Goal: Find specific page/section: Find specific page/section

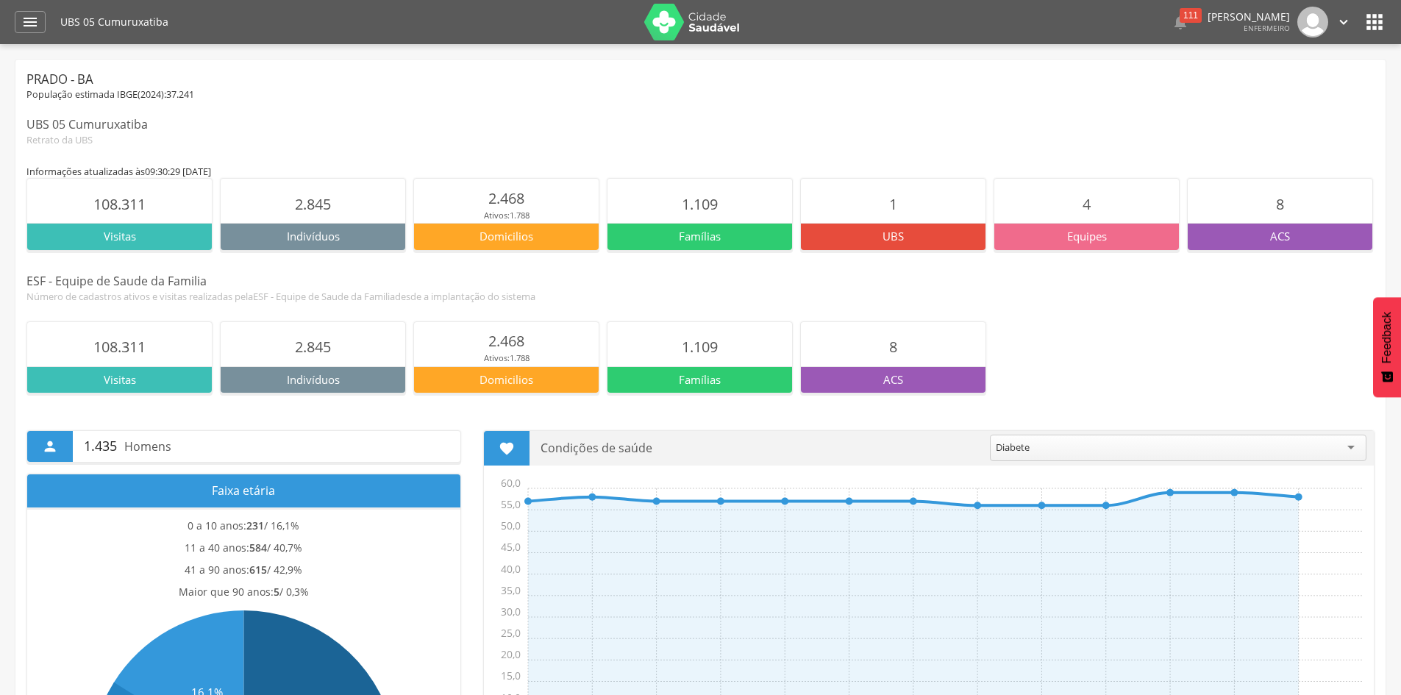
click at [1242, 358] on div "108.311 Visitas 2.845 Indivíduos 2.468 Ativos: 1.788 Domicilios 1.109 Famílias …" at bounding box center [700, 357] width 1348 height 72
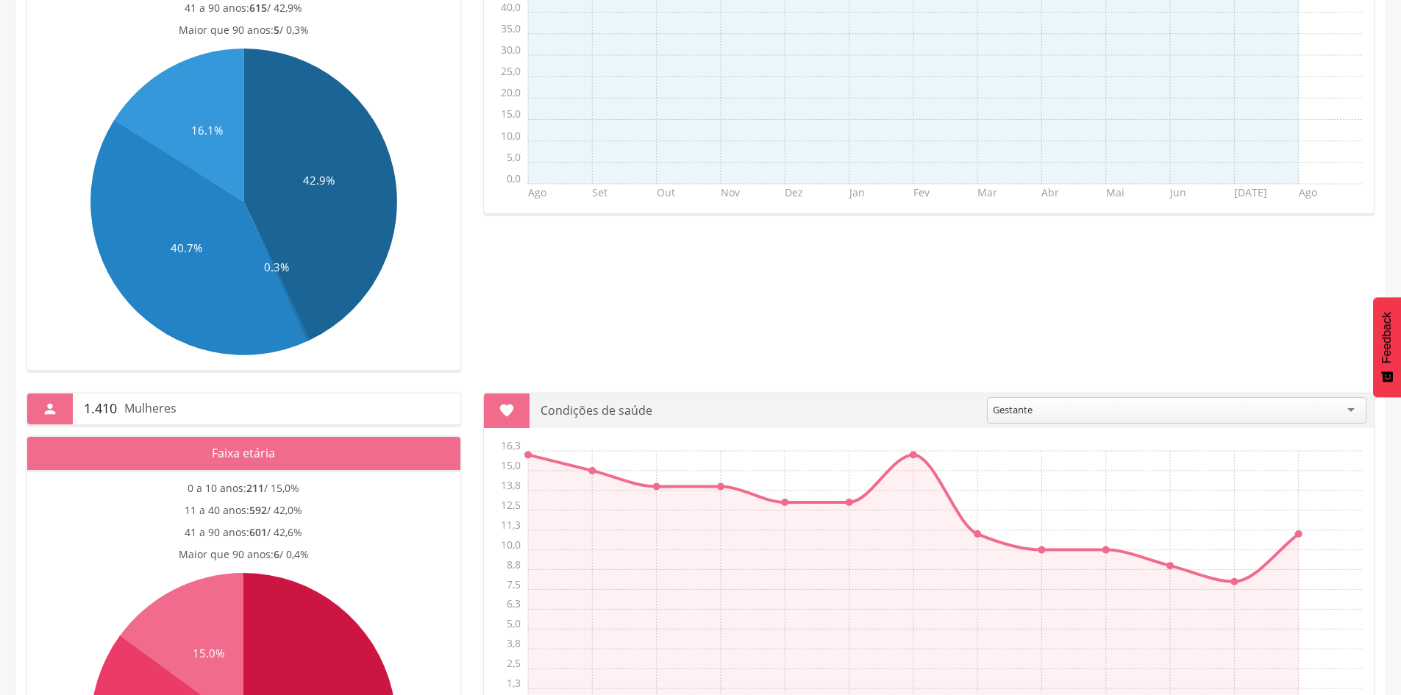
scroll to position [788, 0]
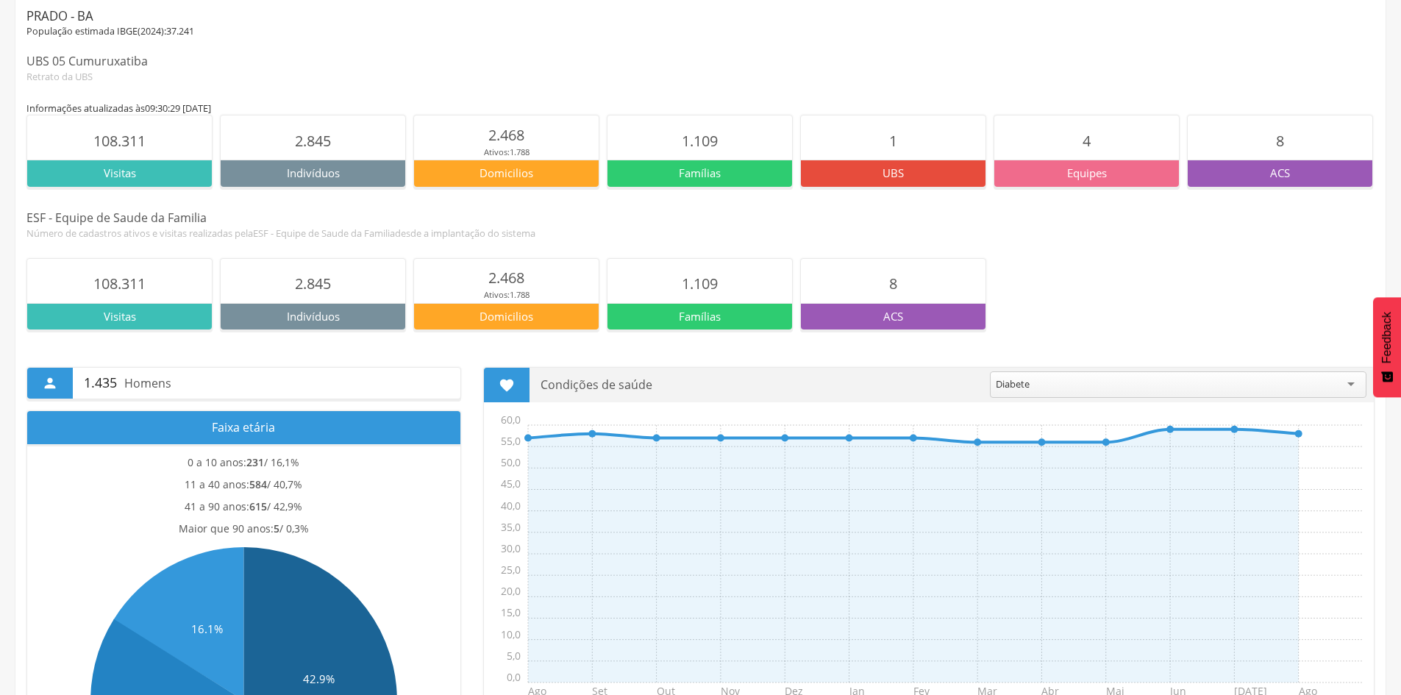
scroll to position [0, 0]
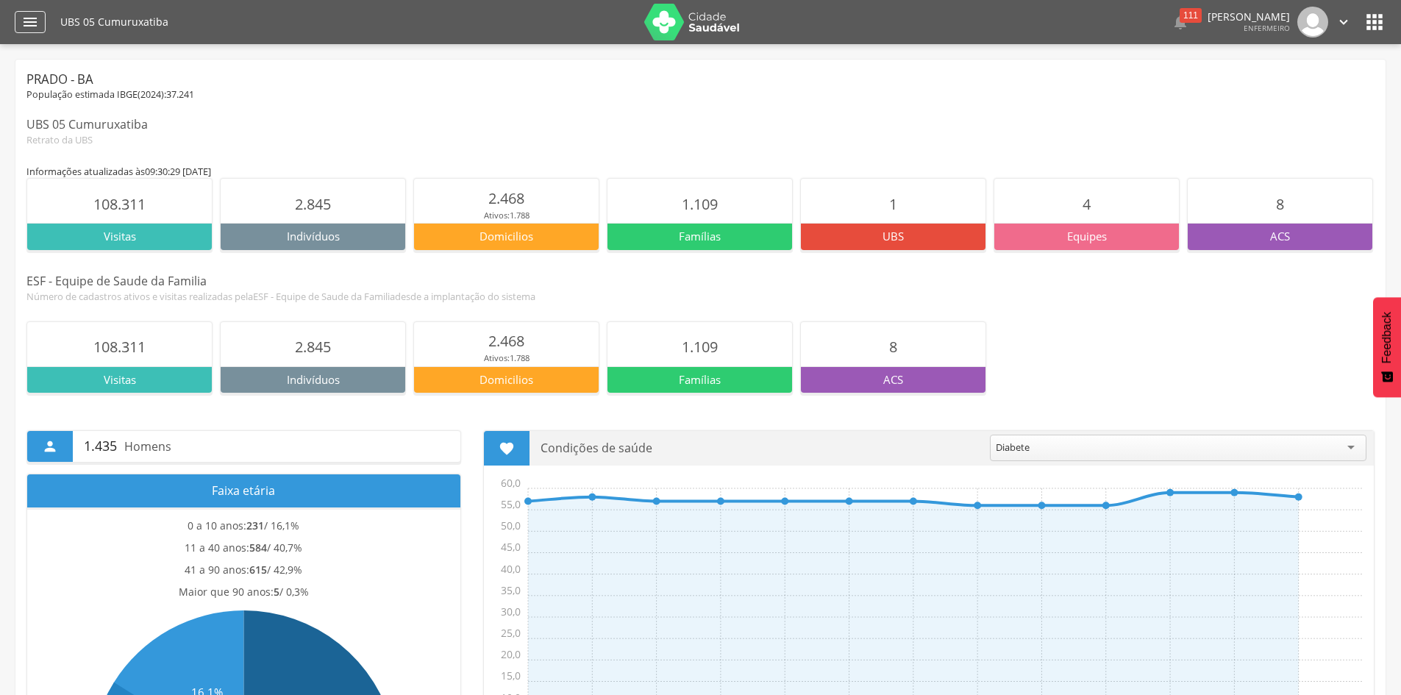
click at [31, 15] on icon "" at bounding box center [30, 22] width 18 height 18
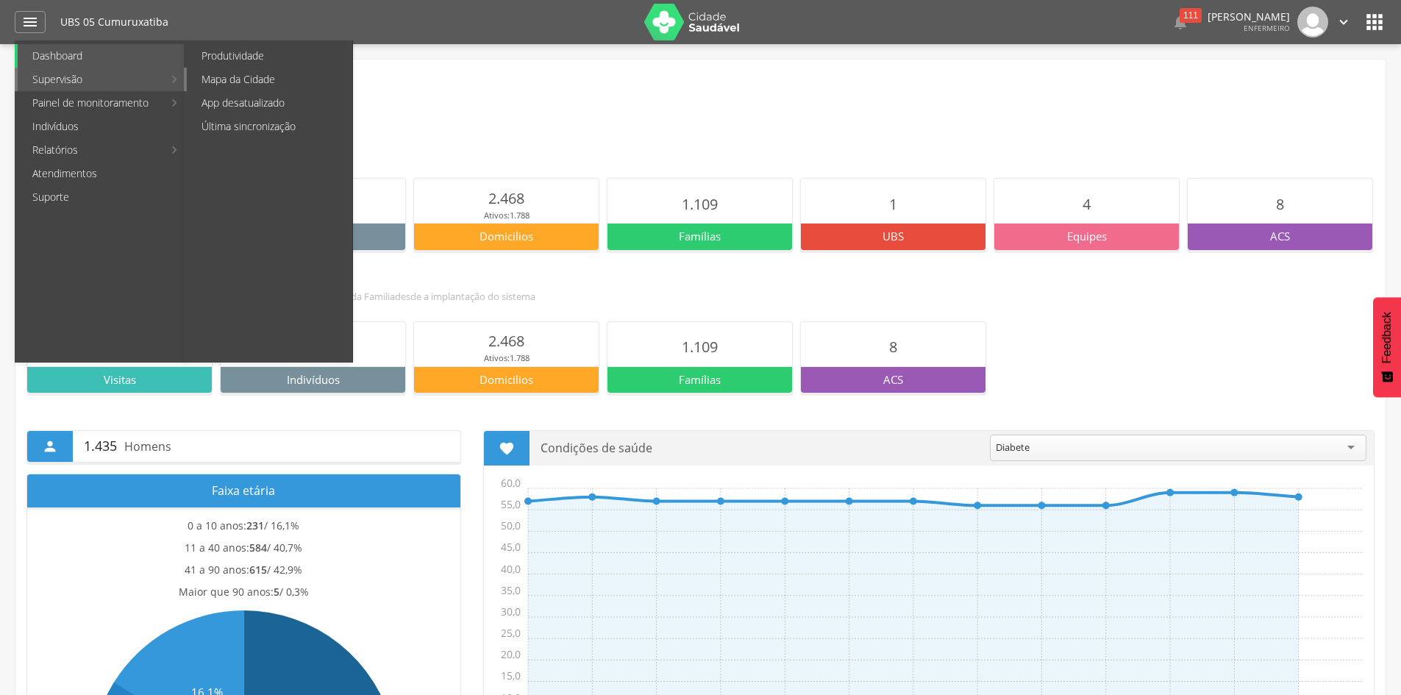
click at [217, 74] on link "Mapa da Cidade" at bounding box center [270, 80] width 166 height 24
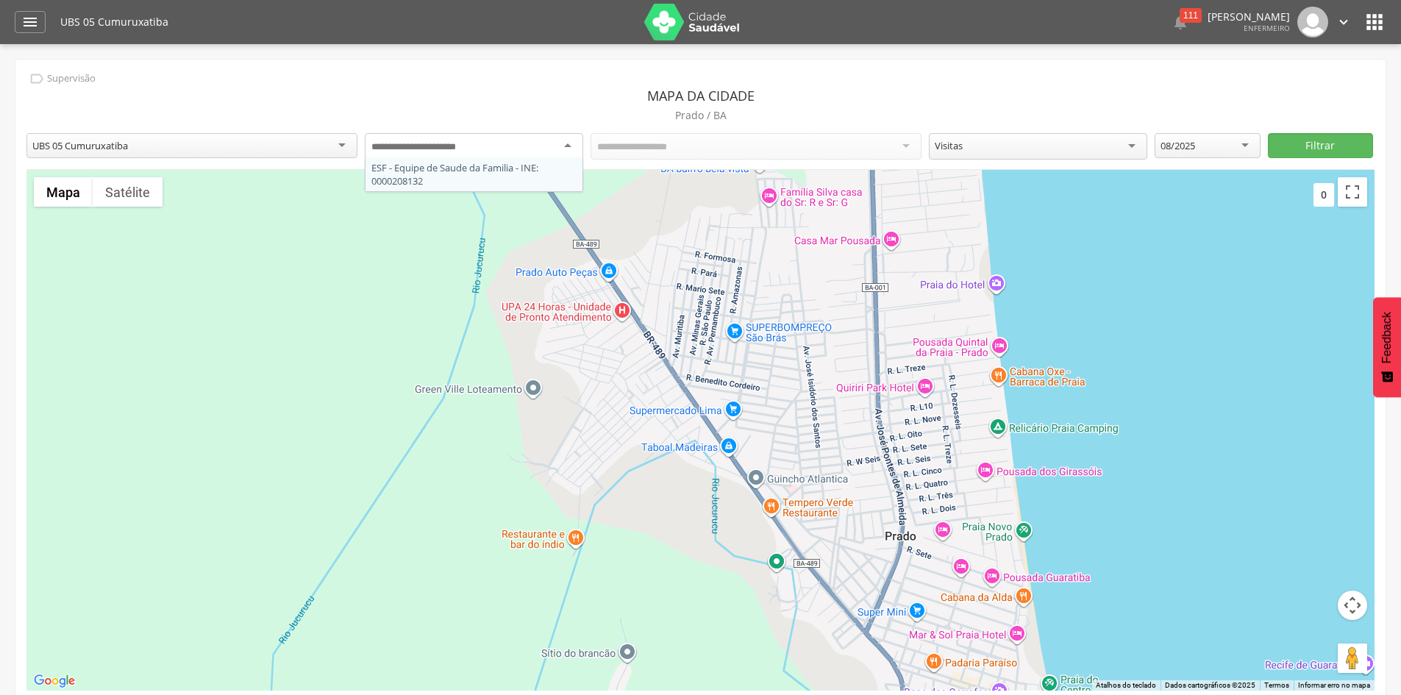
click at [566, 141] on div at bounding box center [474, 146] width 218 height 26
click at [906, 141] on div at bounding box center [756, 146] width 331 height 26
click at [876, 146] on div at bounding box center [756, 146] width 331 height 26
click at [875, 146] on div at bounding box center [756, 146] width 331 height 26
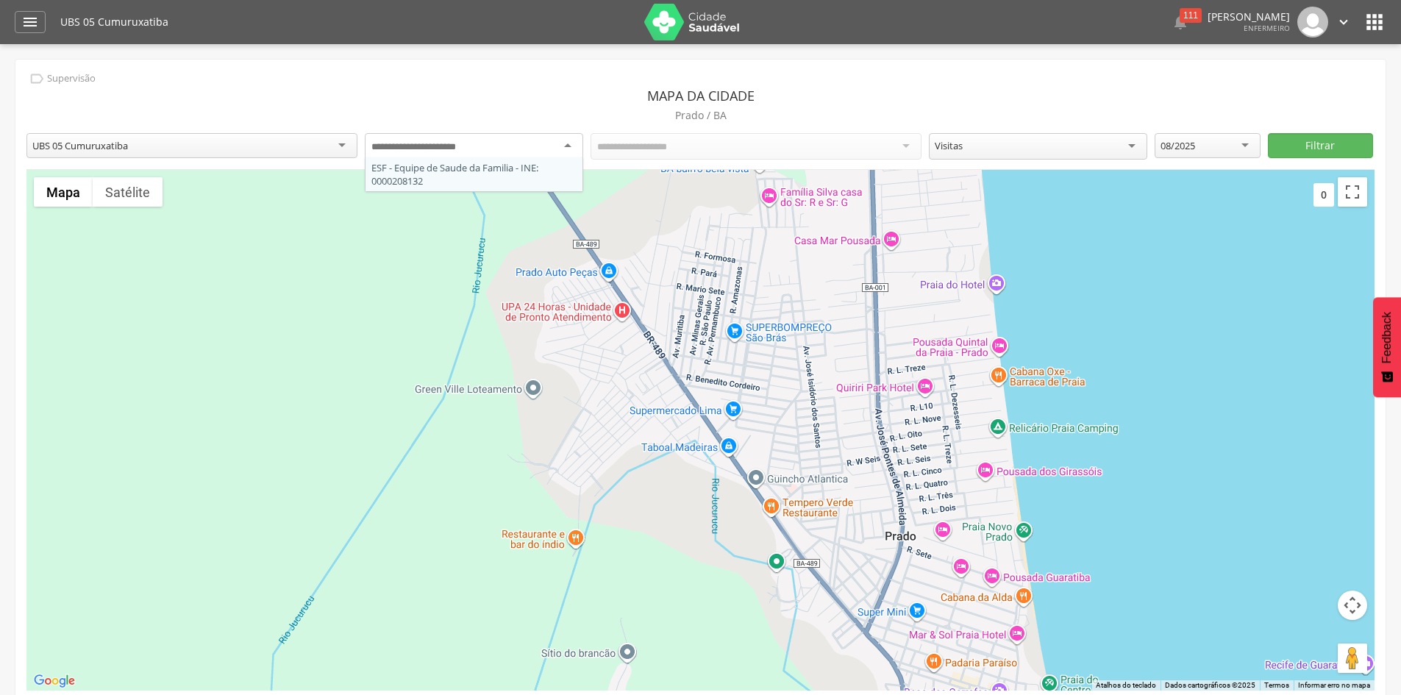
click at [566, 145] on div at bounding box center [474, 146] width 218 height 26
click at [907, 146] on div "Todos os Acs" at bounding box center [756, 145] width 331 height 25
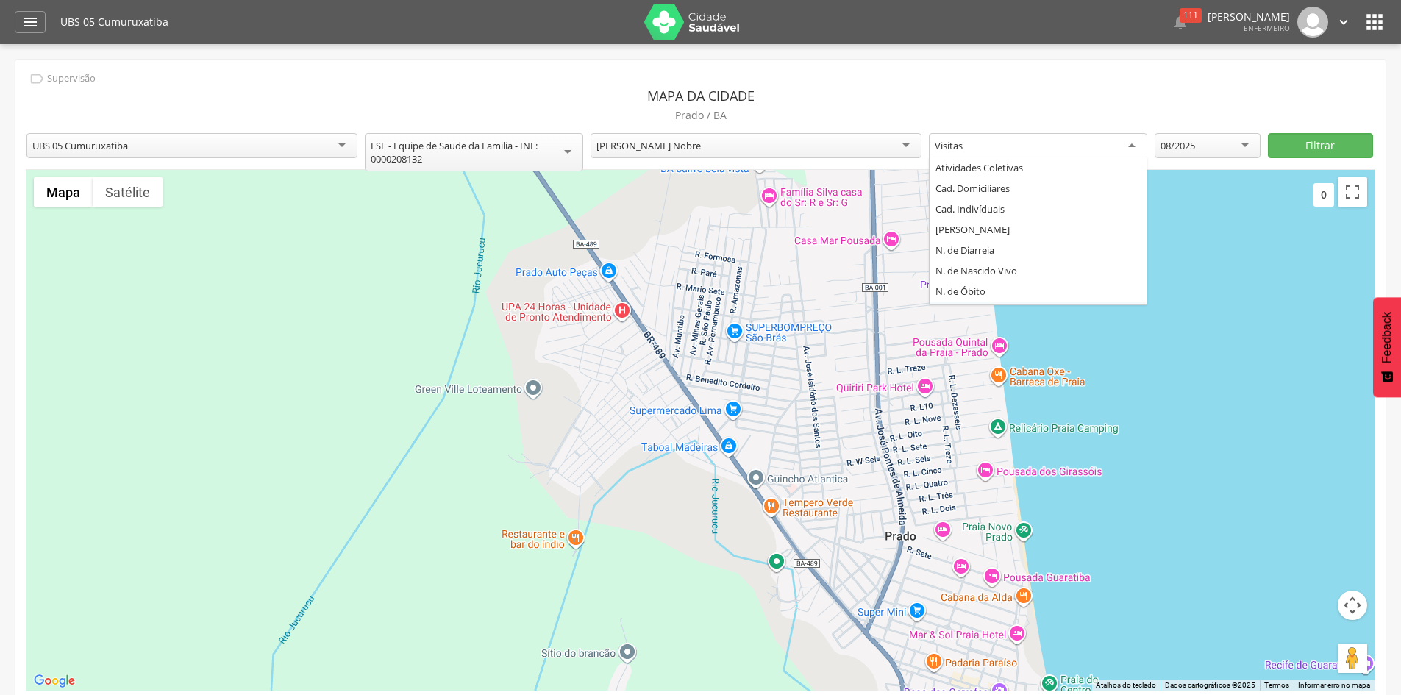
scroll to position [18, 0]
click at [1128, 141] on div "Visitas" at bounding box center [1038, 146] width 218 height 26
click at [956, 302] on div "**********" at bounding box center [700, 386] width 1370 height 653
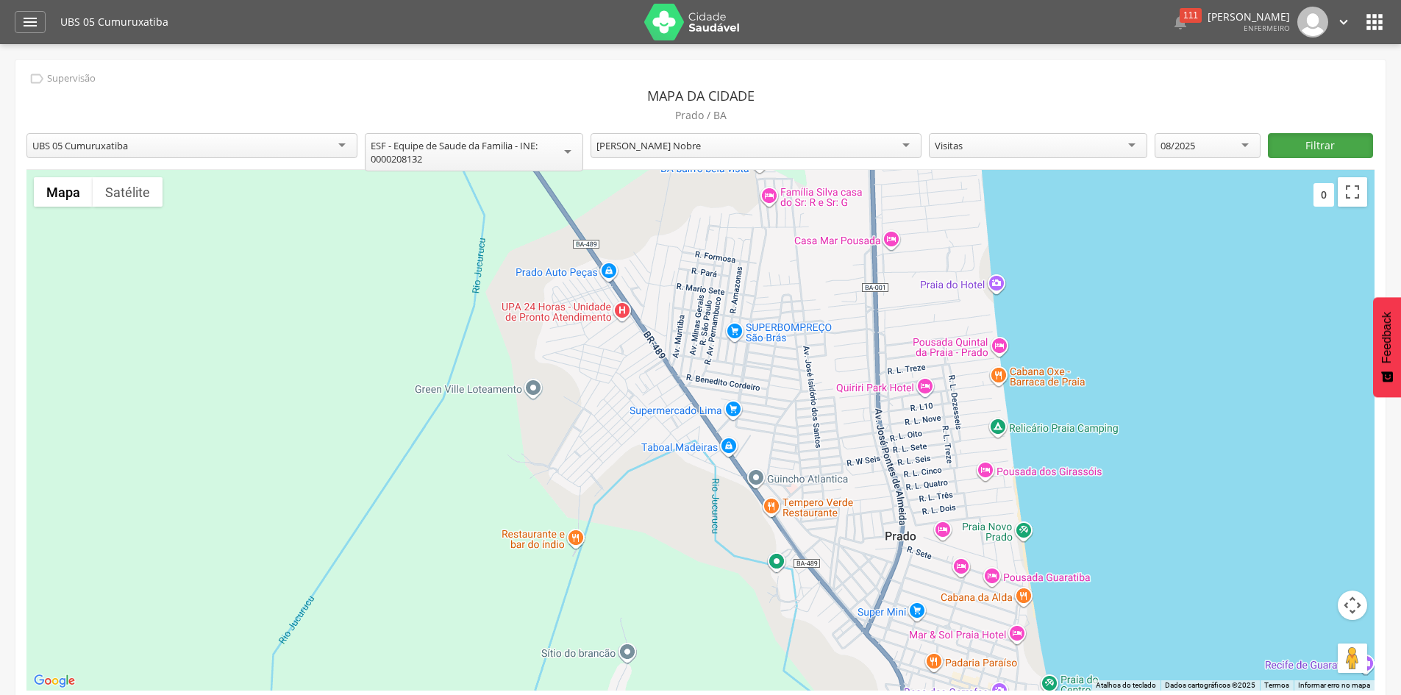
click at [1306, 142] on button "Filtrar" at bounding box center [1320, 145] width 105 height 25
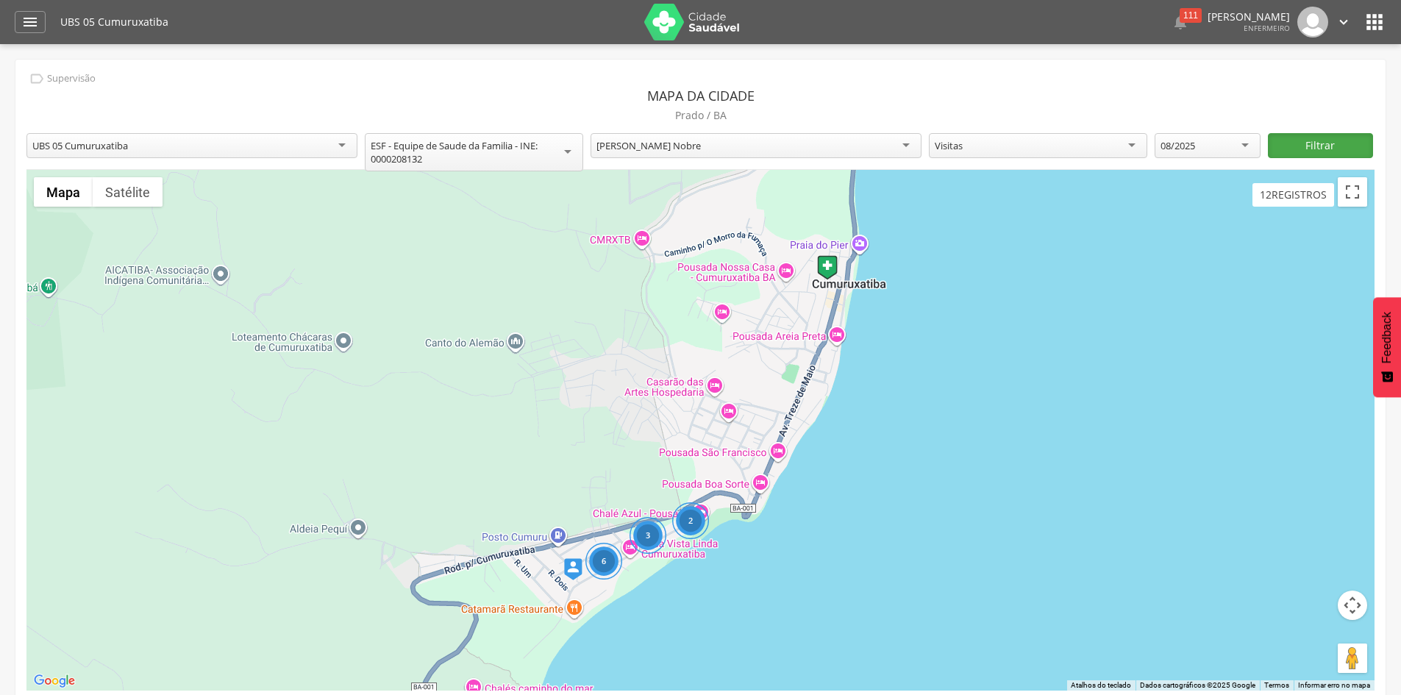
click at [1306, 140] on button "Filtrar" at bounding box center [1320, 145] width 105 height 25
click at [1244, 144] on div "08/2025" at bounding box center [1207, 145] width 105 height 25
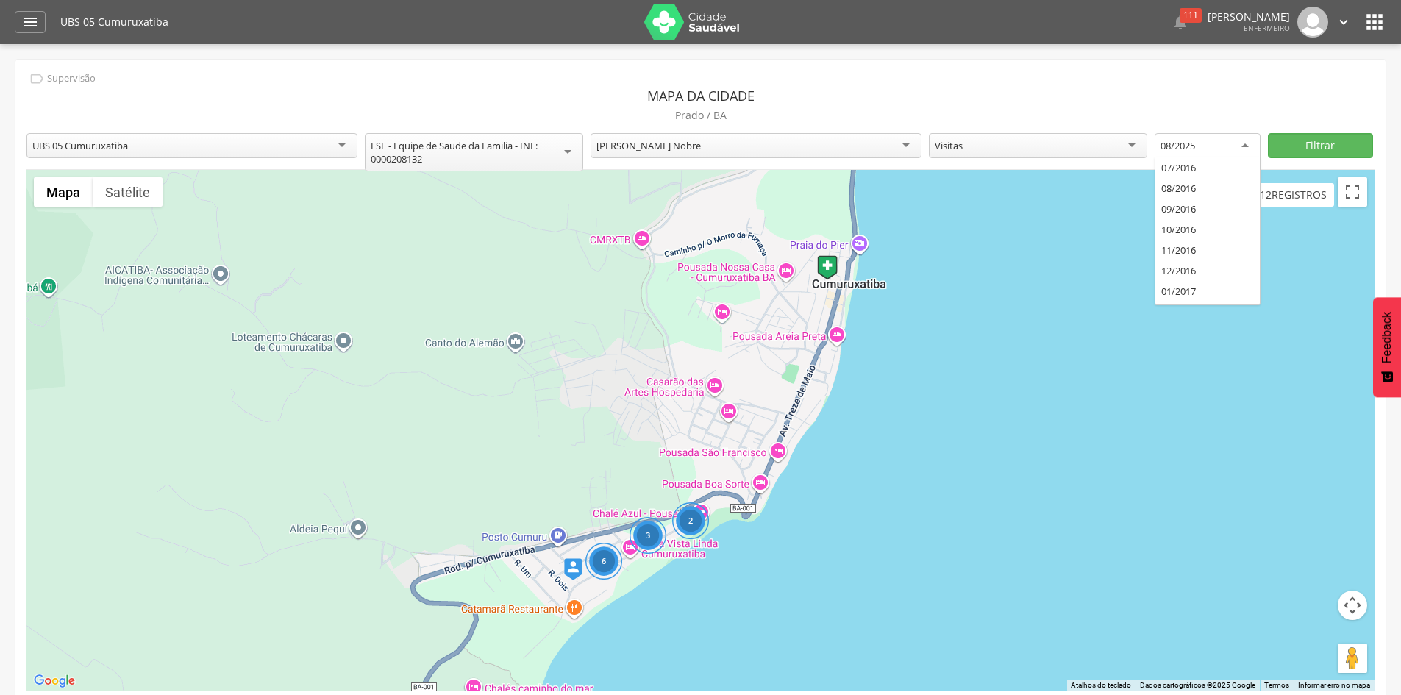
scroll to position [2119, 0]
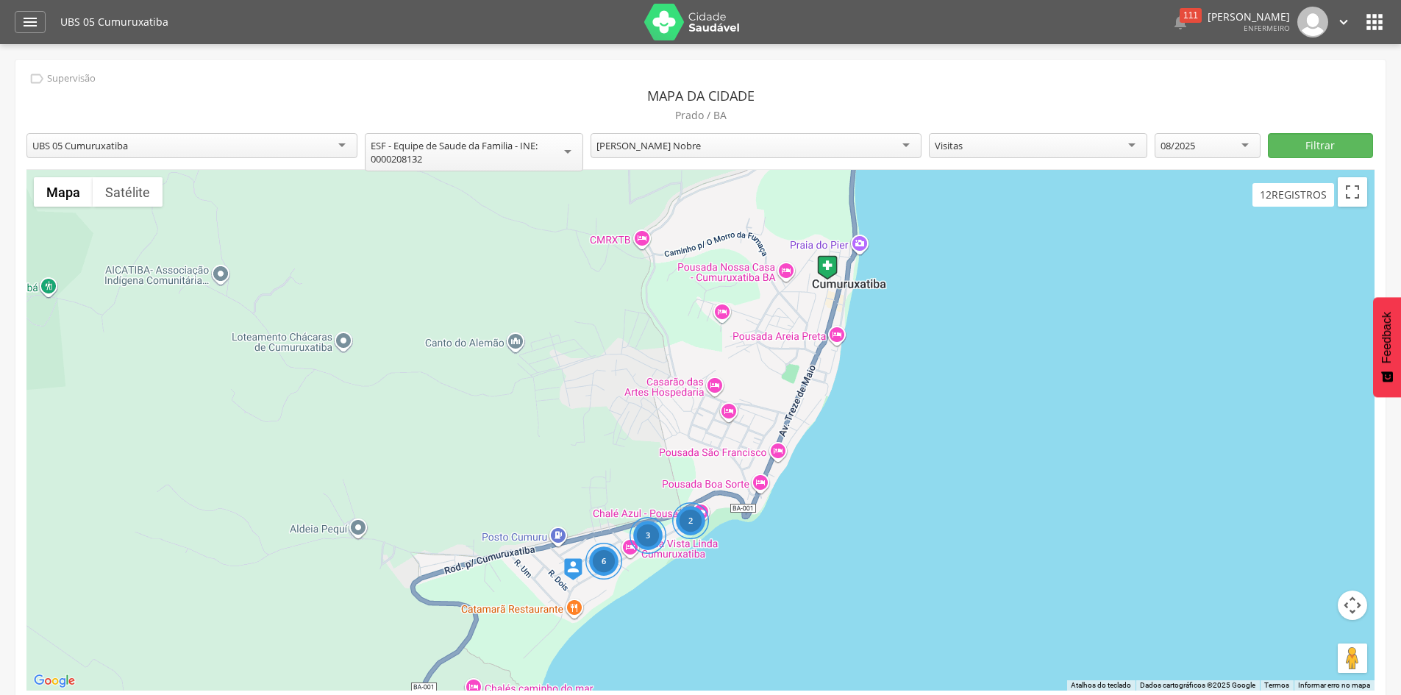
click at [1197, 291] on div "**********" at bounding box center [700, 386] width 1370 height 653
click at [1314, 140] on button "Filtrar" at bounding box center [1320, 145] width 105 height 25
click at [1348, 191] on button "Ativar a visualização em tela cheia" at bounding box center [1352, 191] width 29 height 29
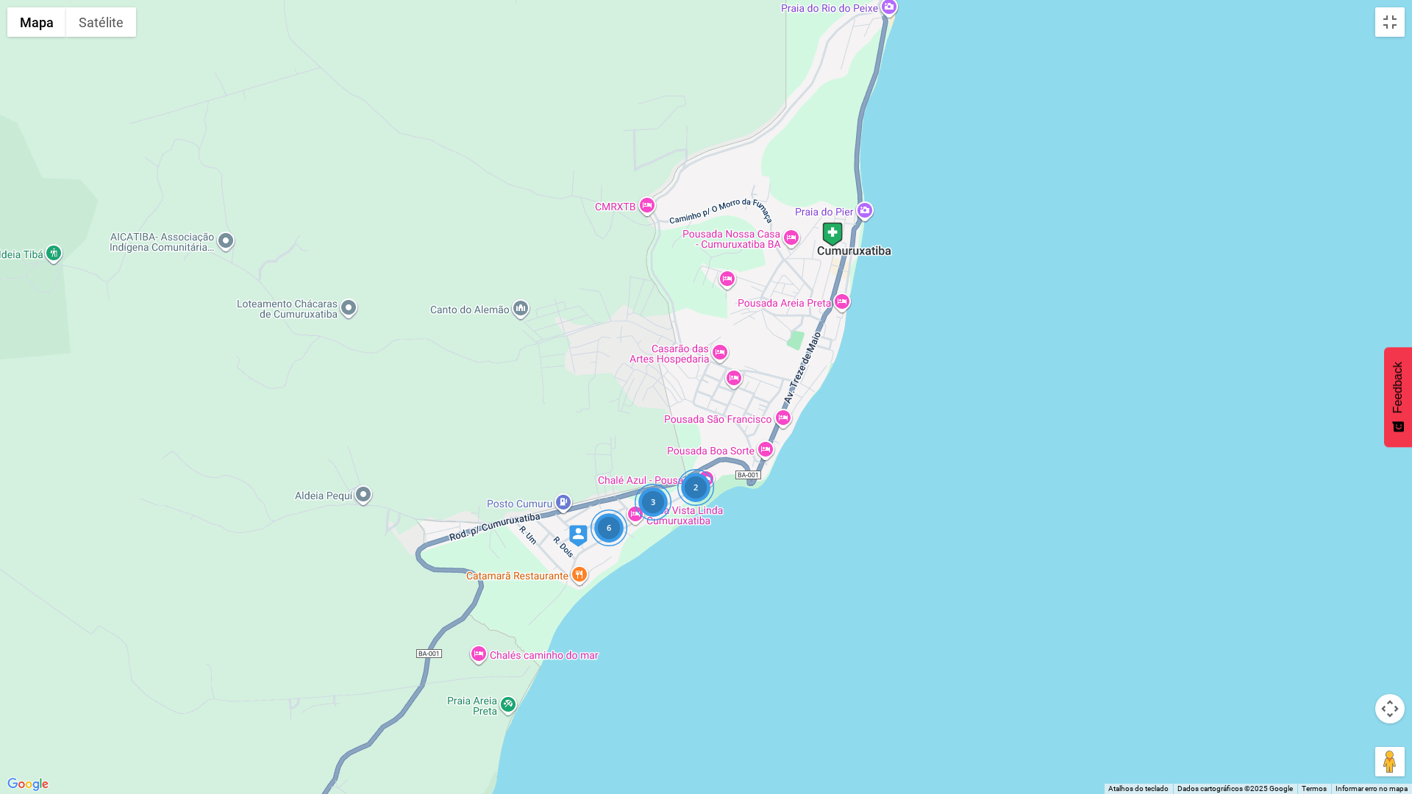
click at [658, 499] on div "3" at bounding box center [653, 502] width 37 height 37
click at [611, 528] on div "6" at bounding box center [609, 528] width 37 height 37
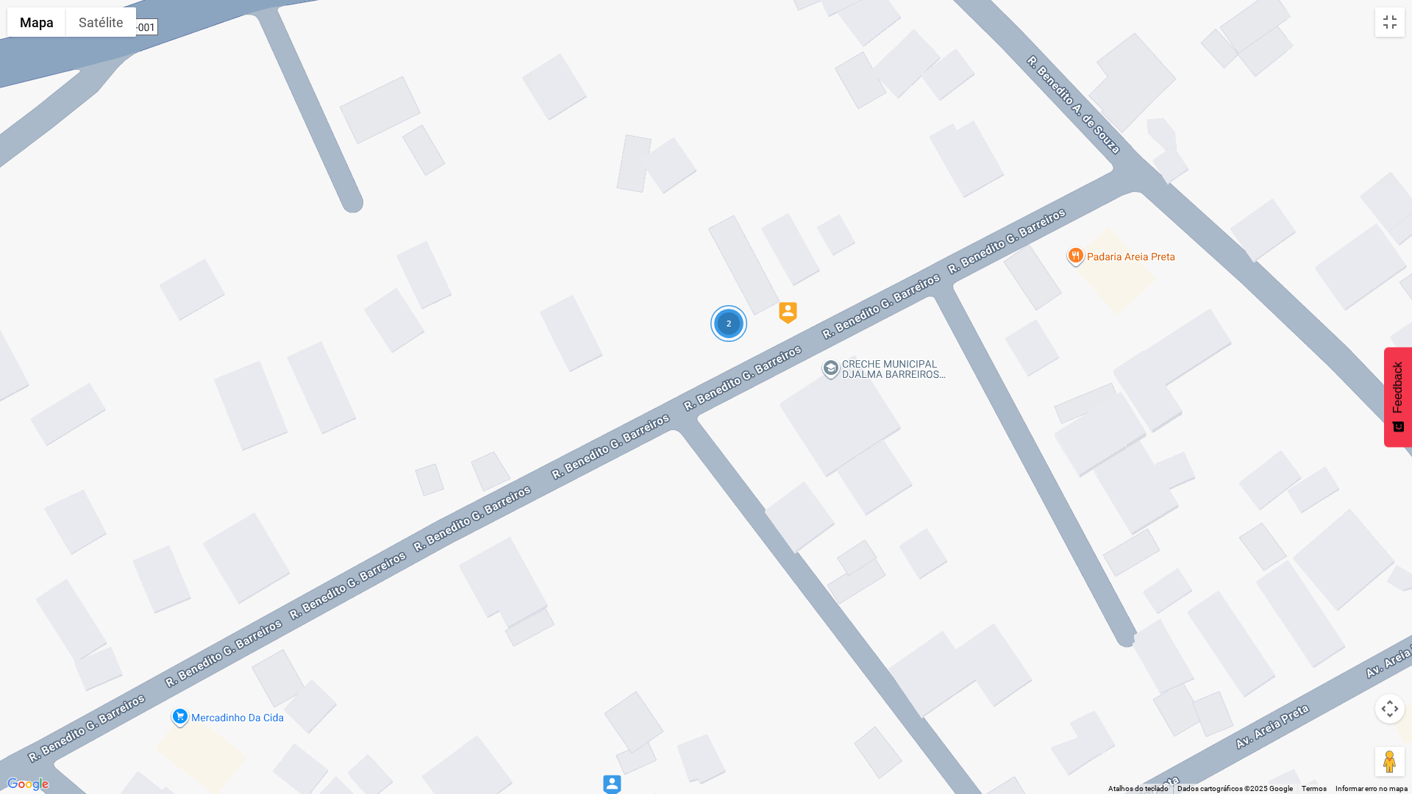
drag, startPoint x: 917, startPoint y: 257, endPoint x: 870, endPoint y: 615, distance: 361.3
click at [870, 615] on div "2" at bounding box center [706, 397] width 1412 height 794
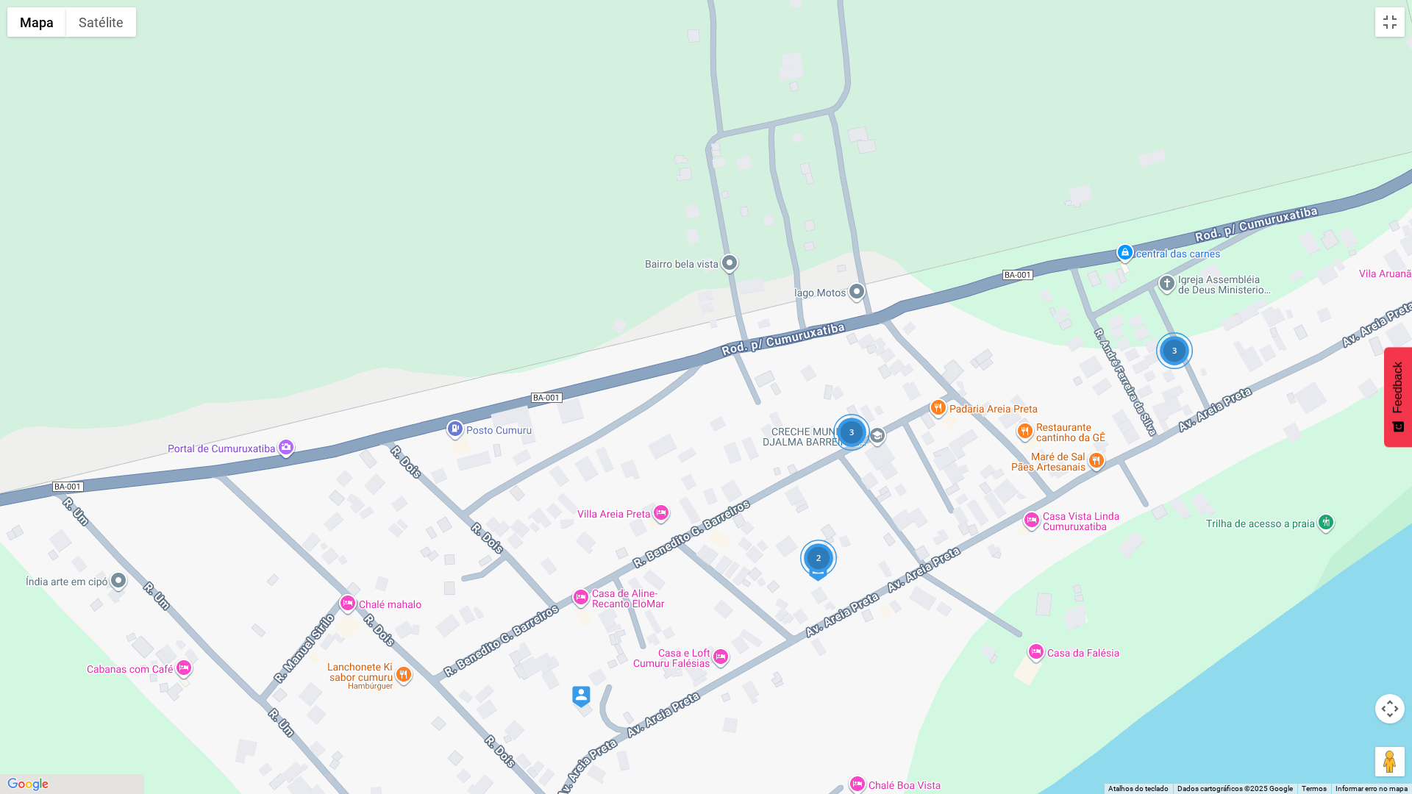
drag, startPoint x: 699, startPoint y: 672, endPoint x: 719, endPoint y: 547, distance: 127.4
click at [719, 547] on div "2 3 3" at bounding box center [706, 397] width 1412 height 794
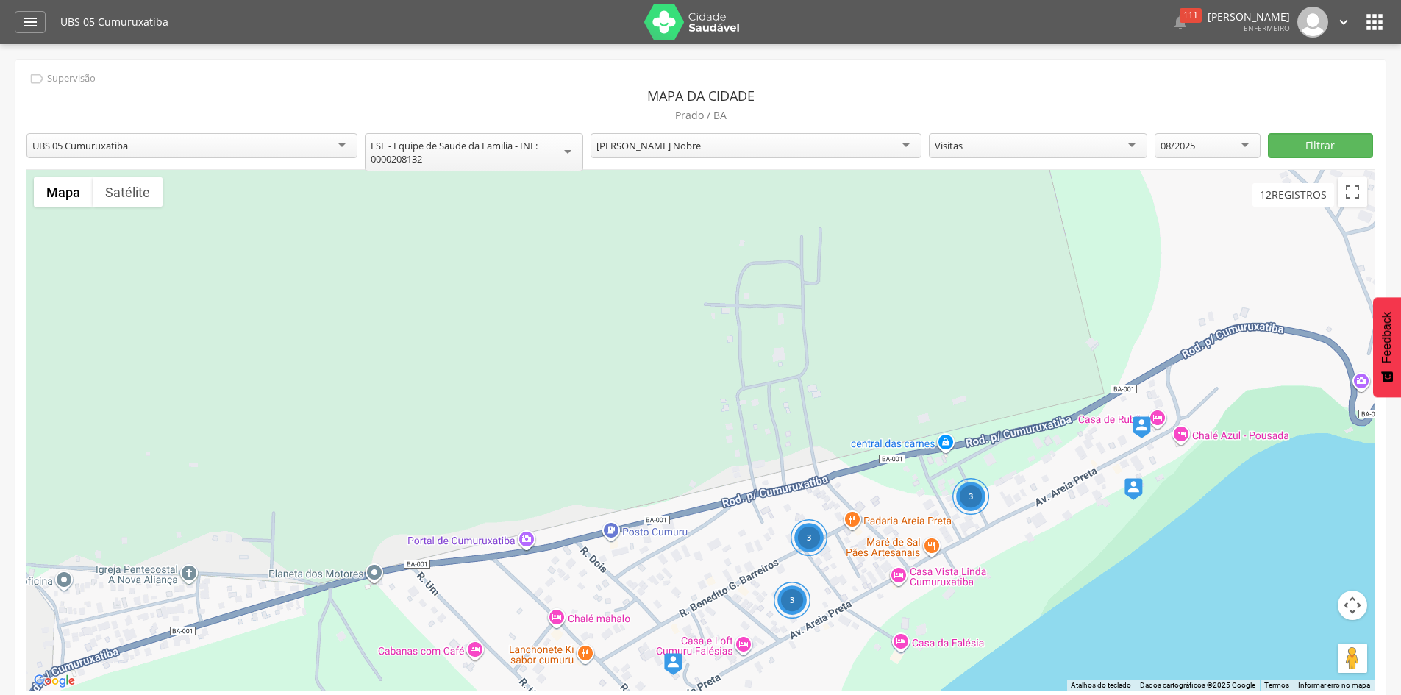
click at [1244, 150] on div "08/2025" at bounding box center [1207, 145] width 105 height 25
click at [1290, 143] on button "Filtrar" at bounding box center [1320, 145] width 105 height 25
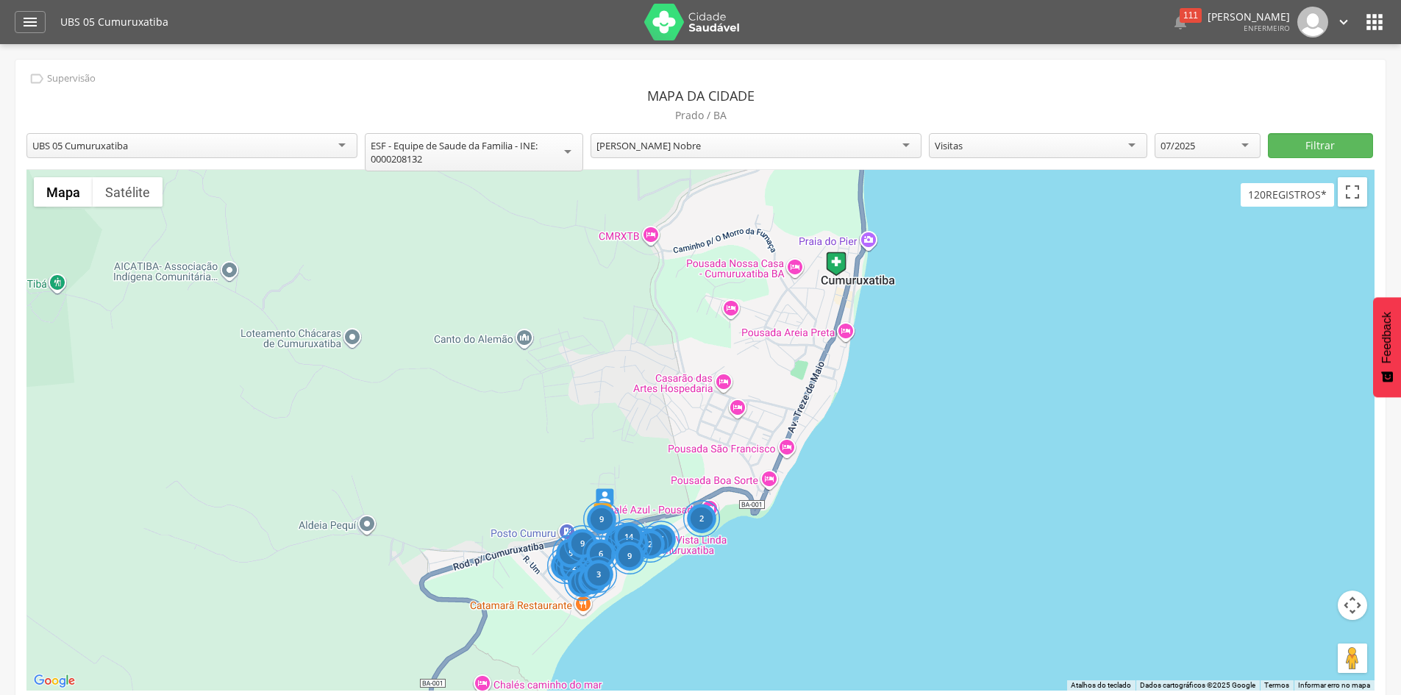
click at [694, 522] on div "2" at bounding box center [701, 518] width 37 height 37
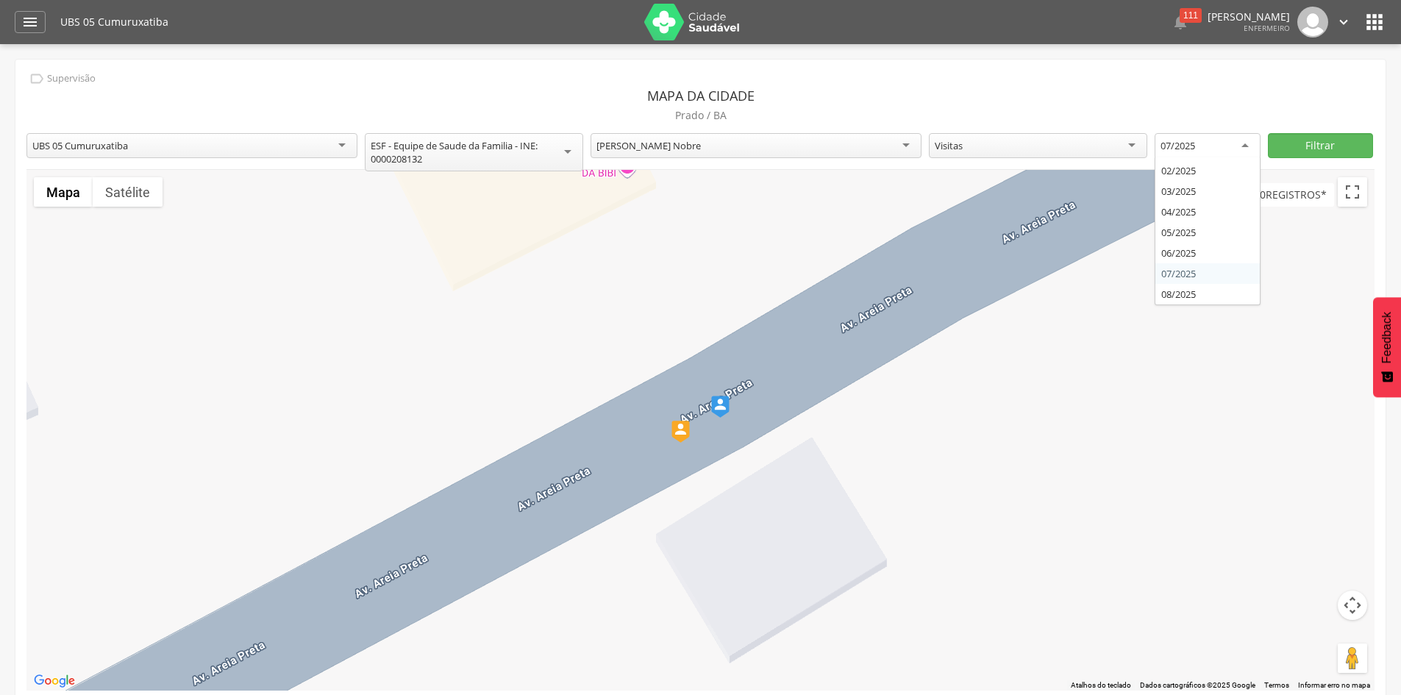
click at [1243, 139] on div "07/2025" at bounding box center [1207, 146] width 105 height 26
click at [1318, 138] on button "Filtrar" at bounding box center [1320, 145] width 105 height 25
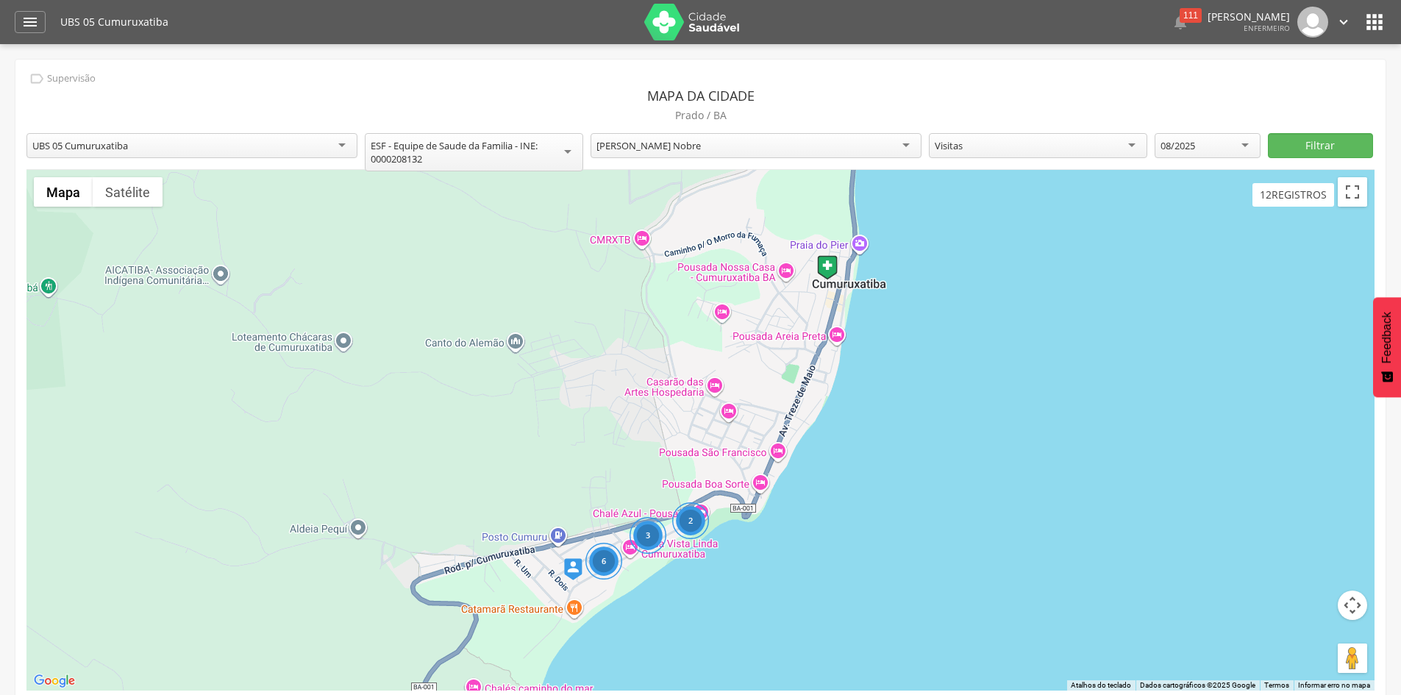
click at [693, 525] on div "2" at bounding box center [690, 521] width 37 height 37
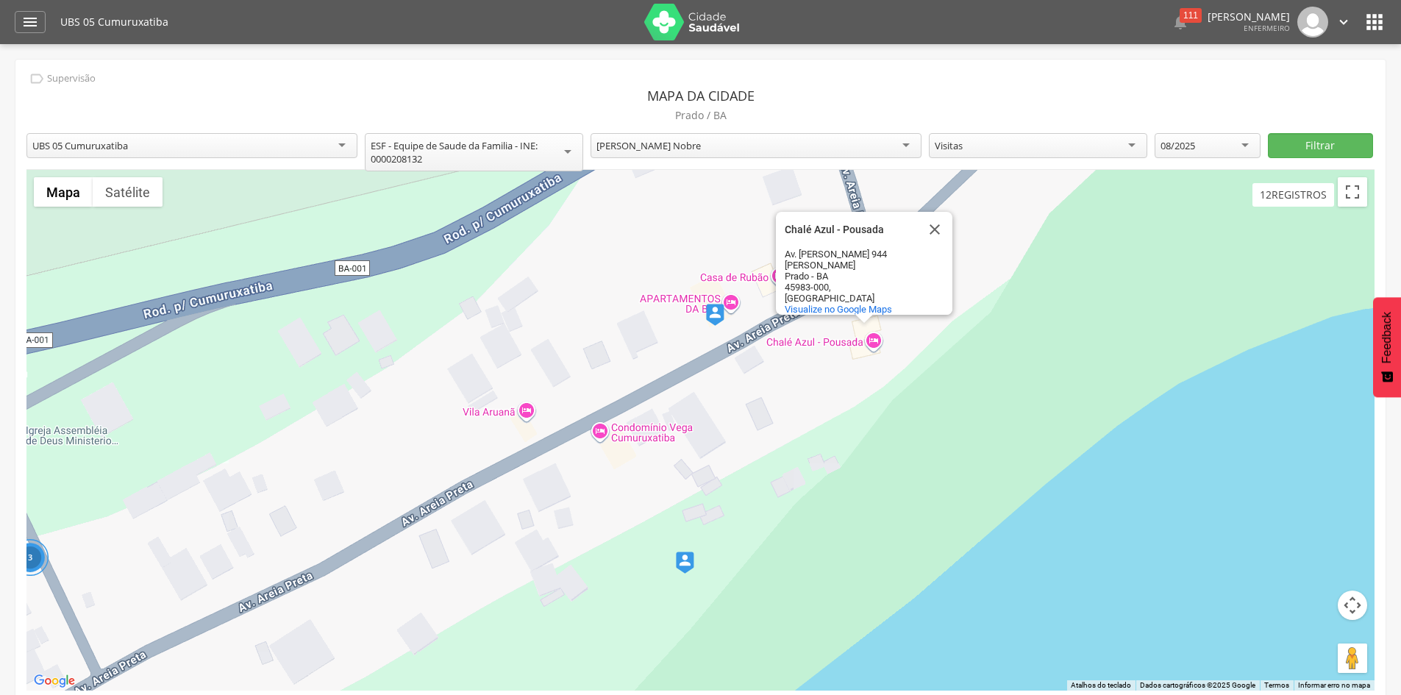
click at [732, 438] on div "3 Chalé Azul - Pousada Chalé Azul - Pousada Av. [PERSON_NAME] 944 [PERSON_NAME]…" at bounding box center [700, 430] width 1348 height 521
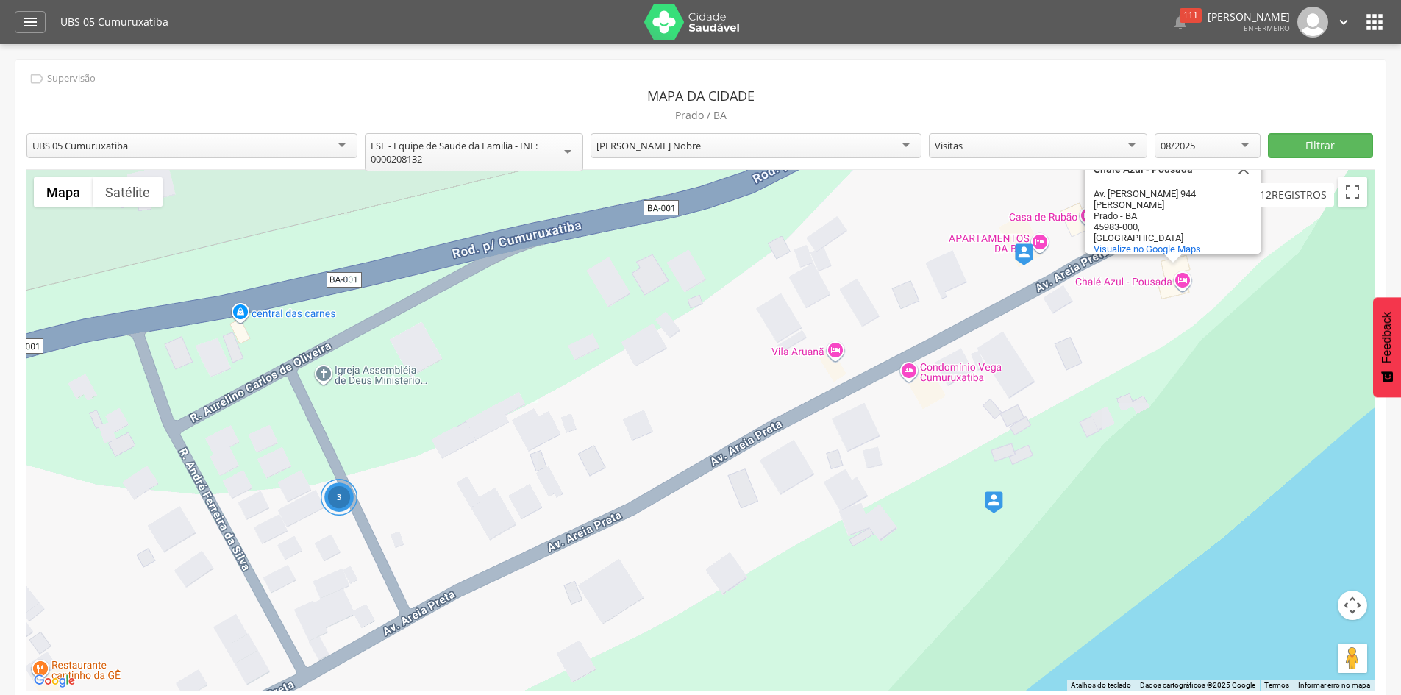
drag, startPoint x: 279, startPoint y: 478, endPoint x: 639, endPoint y: 409, distance: 366.3
click at [639, 409] on div "3 Chalé Azul - Pousada Chalé Azul - Pousada Av. [PERSON_NAME] 944 [PERSON_NAME]…" at bounding box center [700, 430] width 1348 height 521
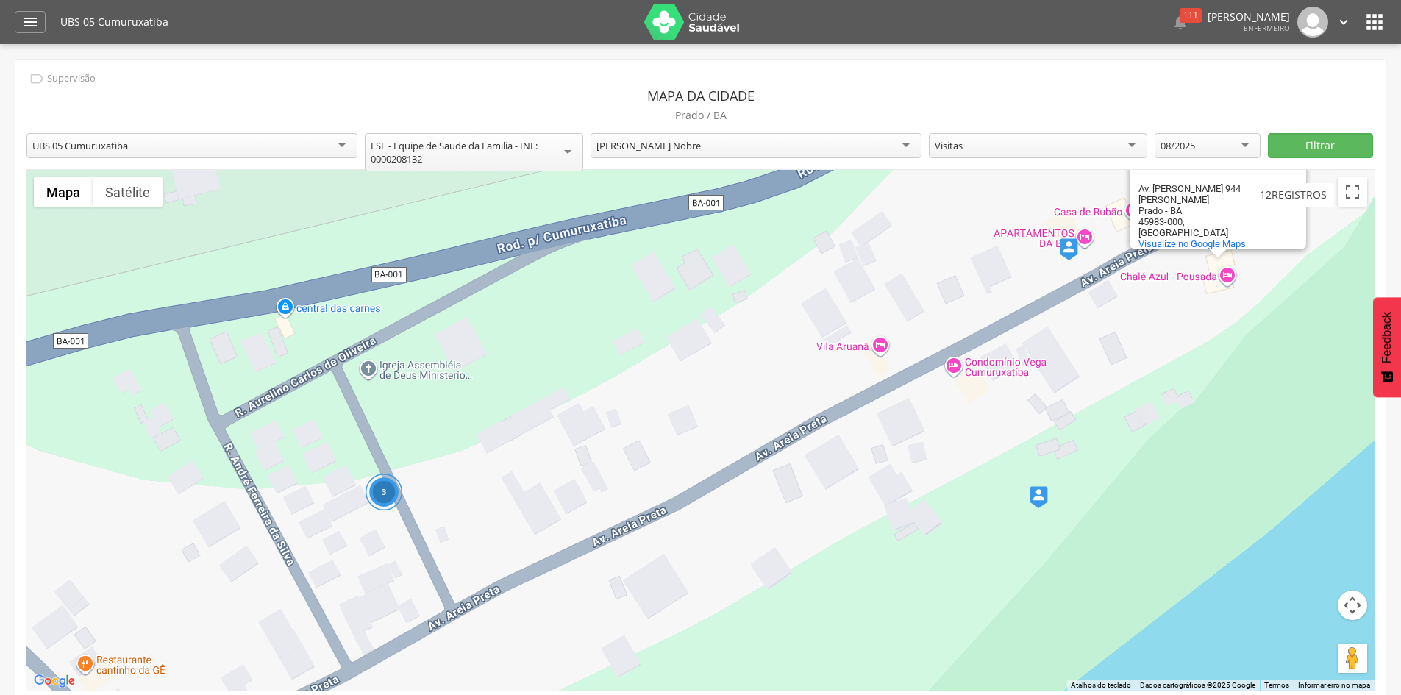
click at [387, 492] on div "3" at bounding box center [384, 492] width 37 height 37
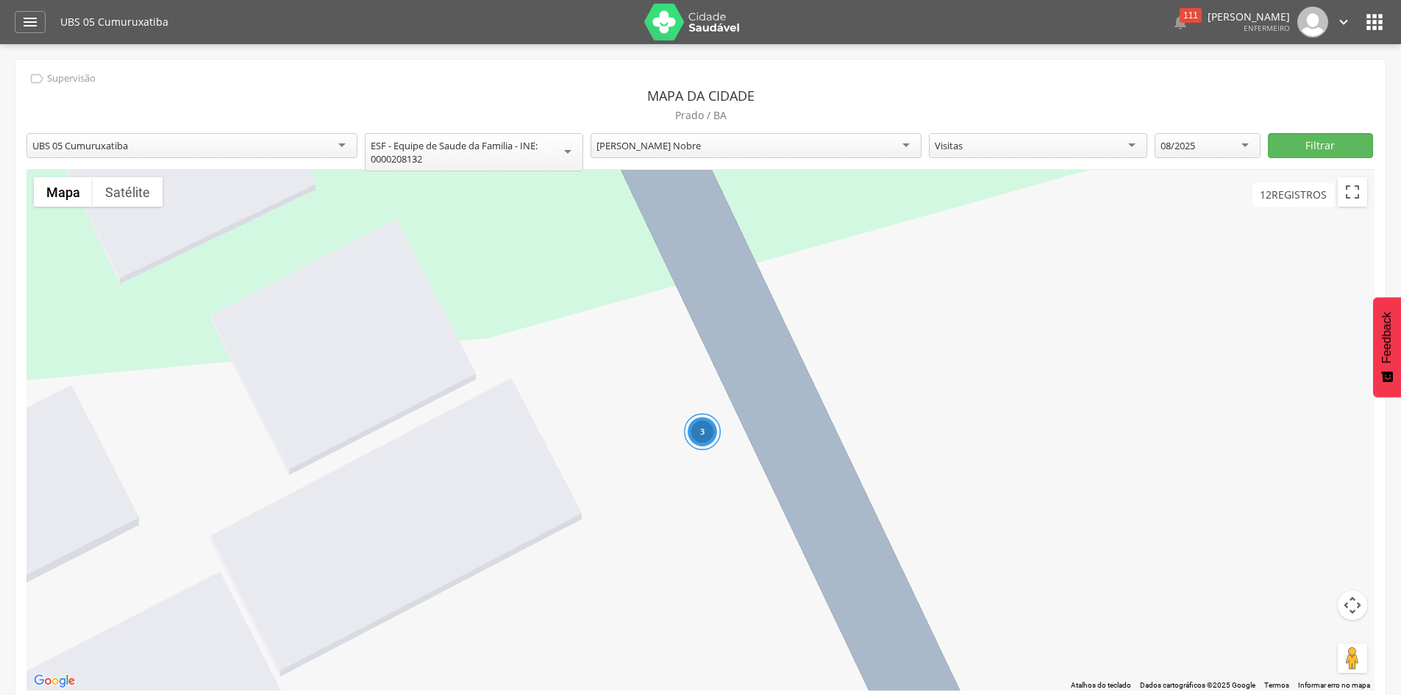
click at [734, 368] on div "3 Chalé Azul - Pousada Chalé Azul - Pousada Av. [PERSON_NAME] 944 [PERSON_NAME]…" at bounding box center [700, 430] width 1348 height 521
